Goal: Find specific fact: Find specific fact

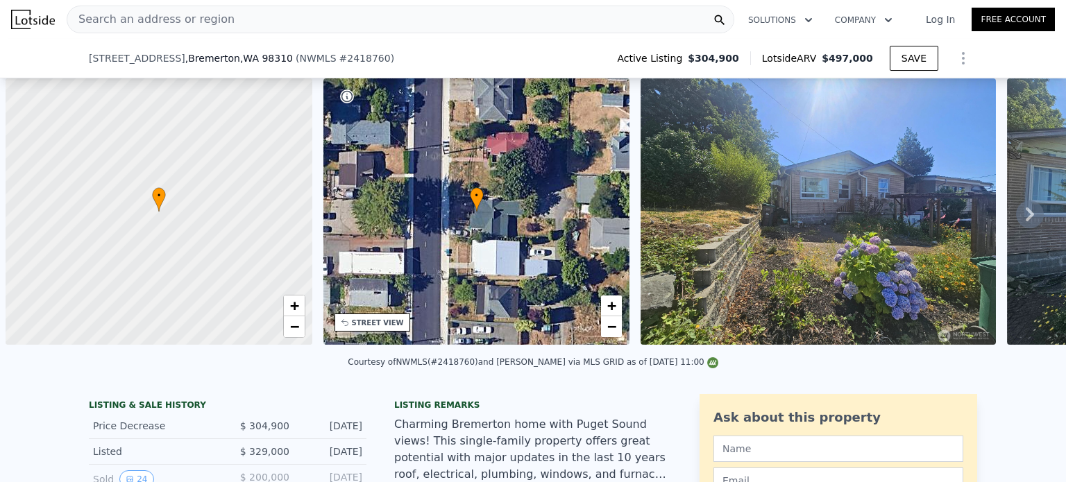
scroll to position [0, 6]
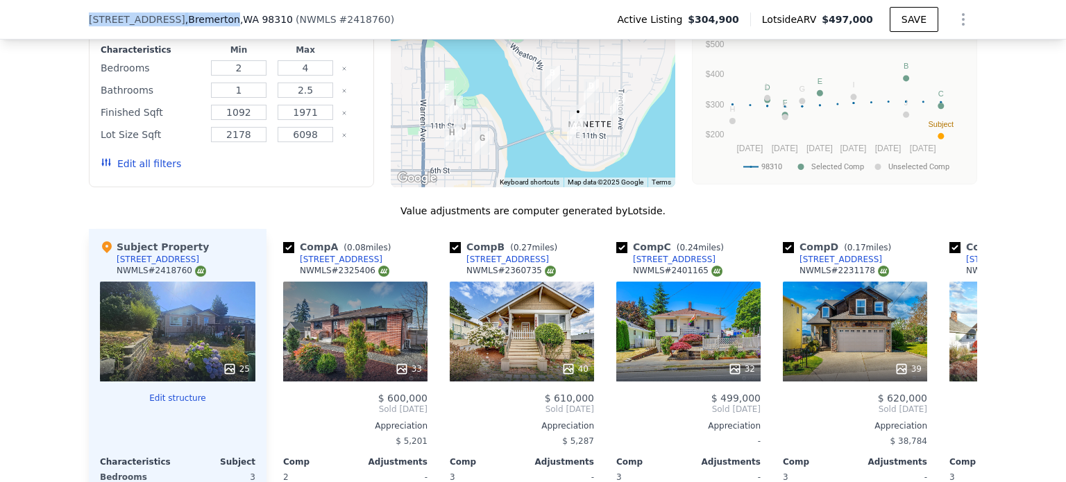
drag, startPoint x: 83, startPoint y: 19, endPoint x: 196, endPoint y: 17, distance: 112.4
click at [196, 17] on div "[STREET_ADDRESS]" at bounding box center [191, 19] width 204 height 14
click at [185, 21] on span ", [GEOGRAPHIC_DATA]" at bounding box center [239, 19] width 108 height 14
click at [185, 17] on span ", [GEOGRAPHIC_DATA]" at bounding box center [239, 19] width 108 height 14
click at [89, 19] on span "[STREET_ADDRESS]" at bounding box center [137, 19] width 96 height 14
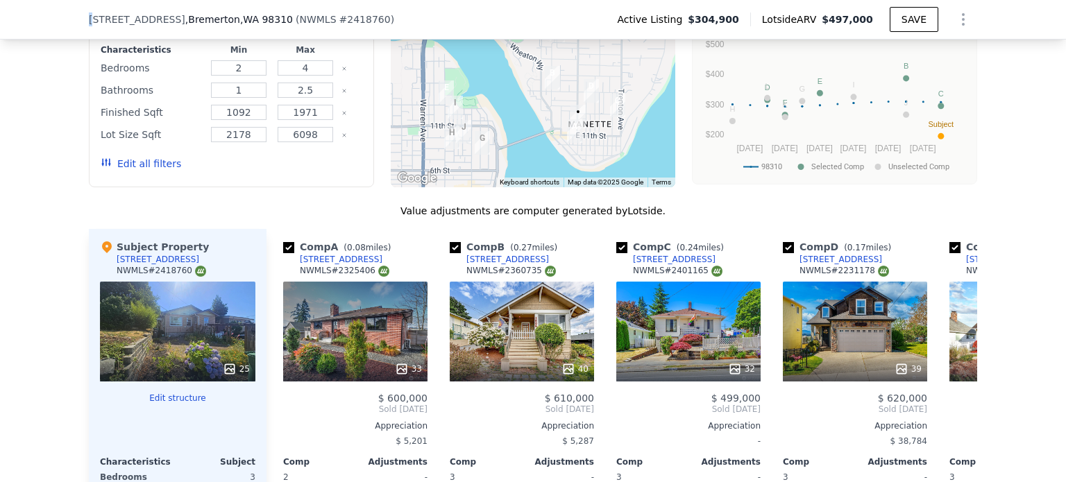
click at [89, 19] on span "[STREET_ADDRESS]" at bounding box center [137, 19] width 96 height 14
drag, startPoint x: 84, startPoint y: 19, endPoint x: 188, endPoint y: 18, distance: 104.1
click at [188, 18] on div "[STREET_ADDRESS]" at bounding box center [191, 19] width 204 height 14
click at [188, 18] on span ", [GEOGRAPHIC_DATA]" at bounding box center [239, 19] width 108 height 14
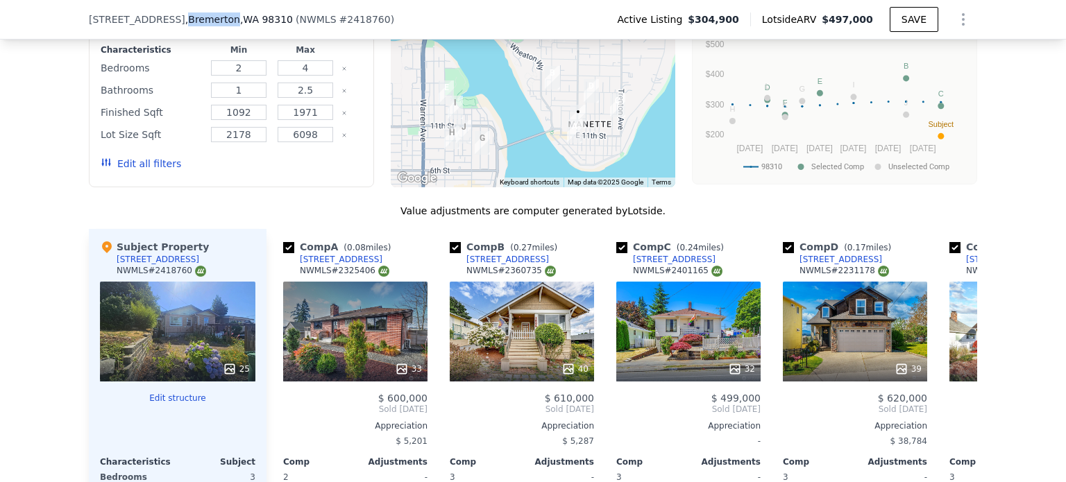
click at [188, 18] on span ", [GEOGRAPHIC_DATA]" at bounding box center [239, 19] width 108 height 14
drag, startPoint x: 83, startPoint y: 18, endPoint x: 196, endPoint y: 19, distance: 113.1
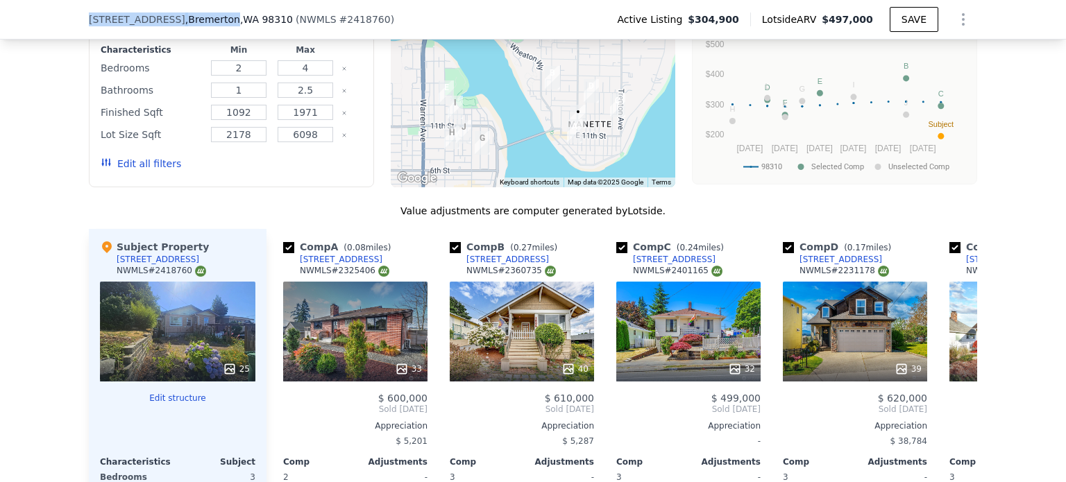
click at [196, 19] on div "[STREET_ADDRESS]" at bounding box center [191, 19] width 204 height 14
copy div "[STREET_ADDRESS]"
